Goal: Check status: Check status

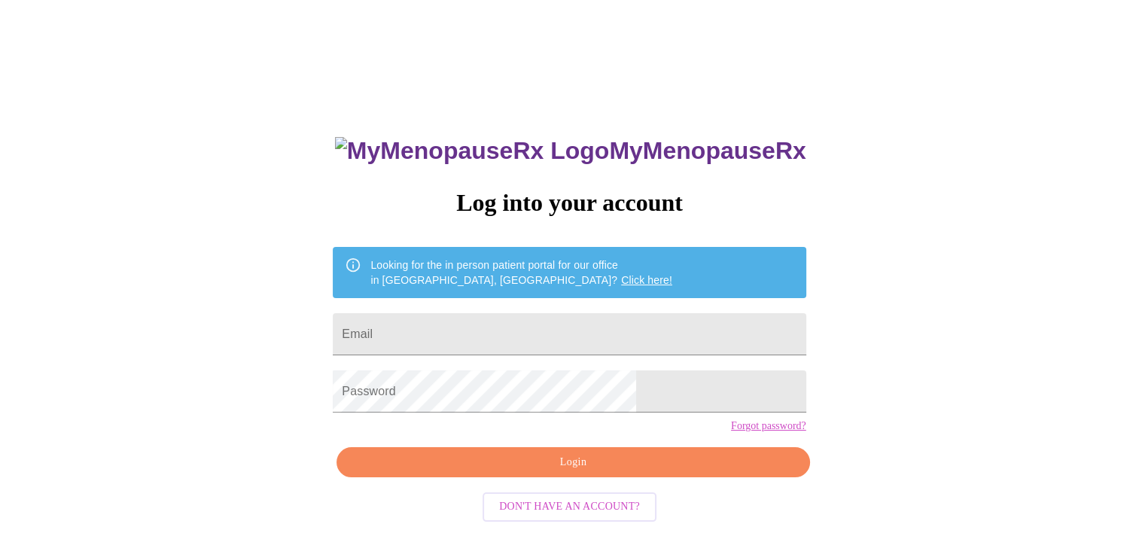
scroll to position [21, 0]
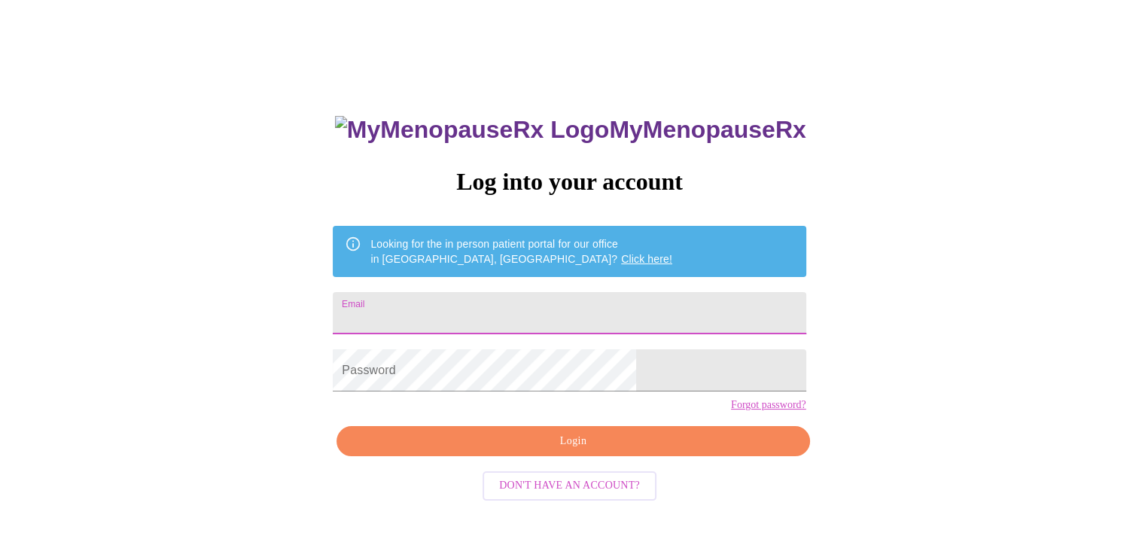
click at [584, 310] on input "Email" at bounding box center [569, 313] width 473 height 42
type input "[PERSON_NAME][EMAIL_ADDRESS][DOMAIN_NAME]"
drag, startPoint x: 604, startPoint y: 308, endPoint x: 332, endPoint y: 289, distance: 272.5
click at [332, 289] on div "MyMenopauseRx Log into your account Looking for the in person patient portal fo…" at bounding box center [569, 305] width 1127 height 640
click at [545, 309] on input "Email" at bounding box center [569, 313] width 473 height 42
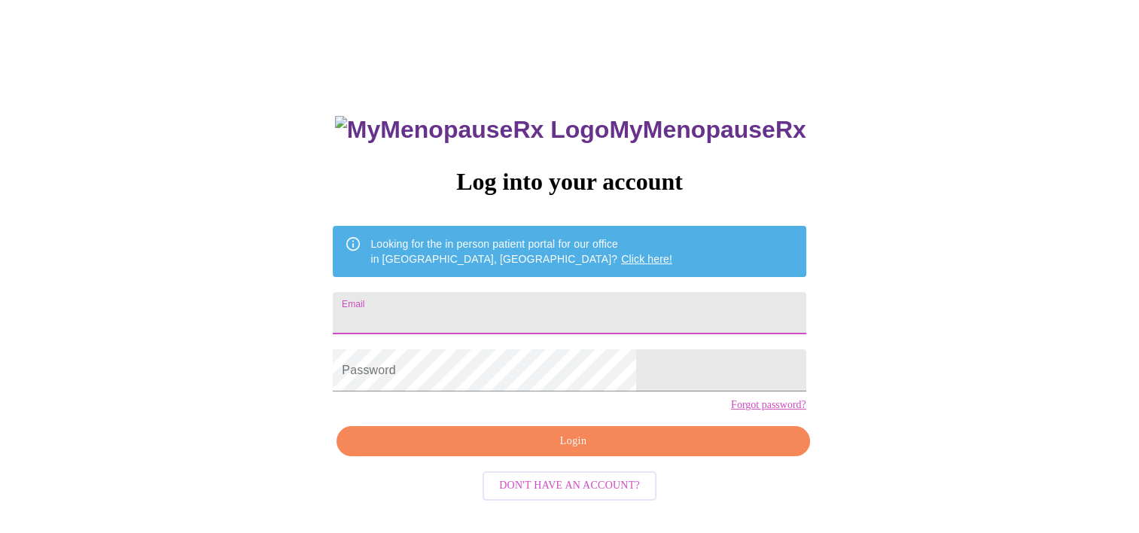
type input "[PERSON_NAME][EMAIL_ADDRESS][DOMAIN_NAME]"
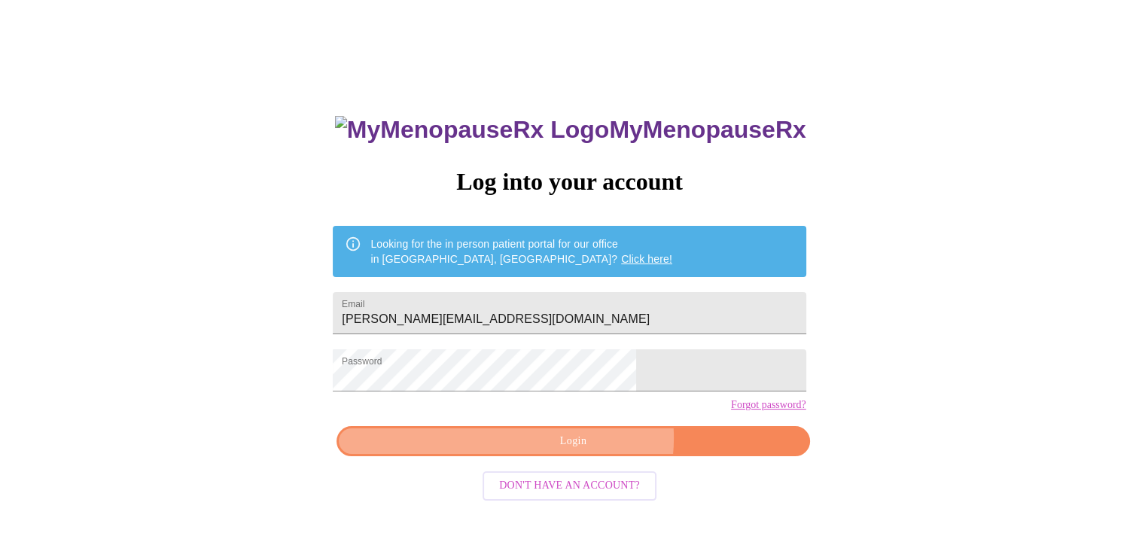
click at [590, 451] on span "Login" at bounding box center [573, 441] width 438 height 19
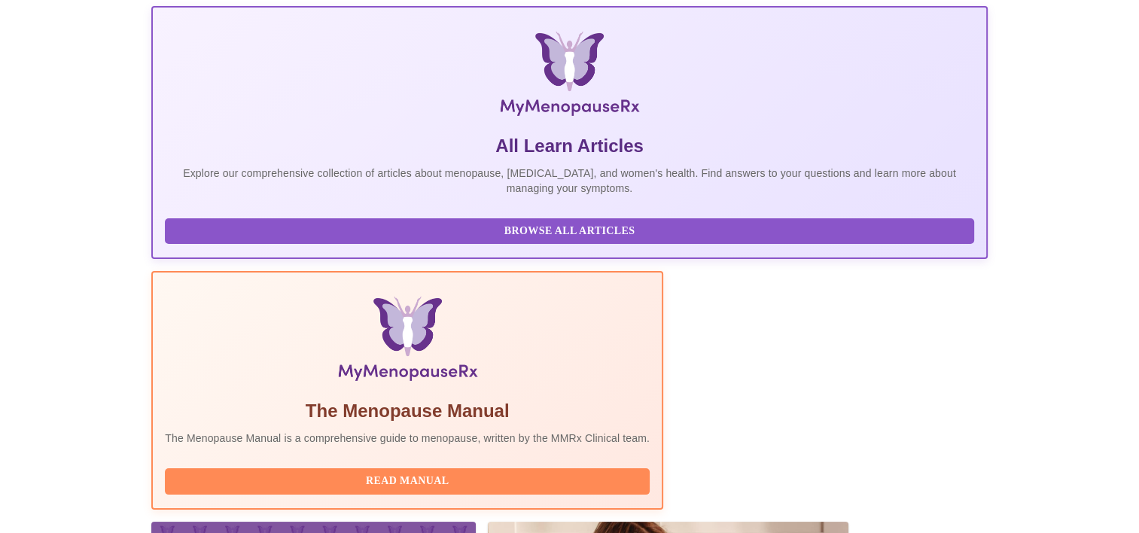
scroll to position [289, 0]
